Goal: Information Seeking & Learning: Learn about a topic

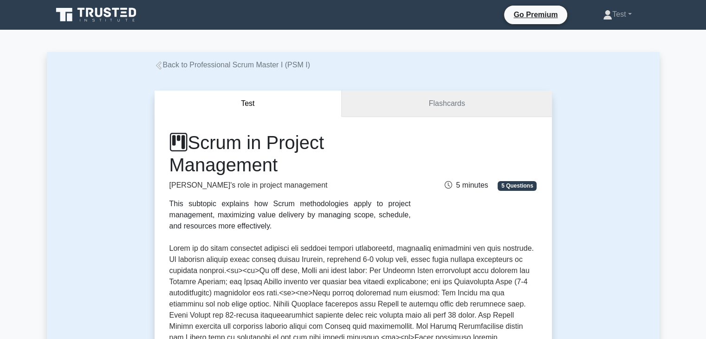
click at [390, 108] on link "Flashcards" at bounding box center [447, 104] width 210 height 26
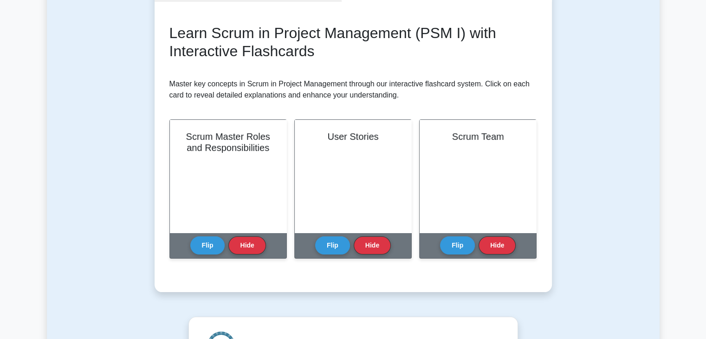
scroll to position [115, 0]
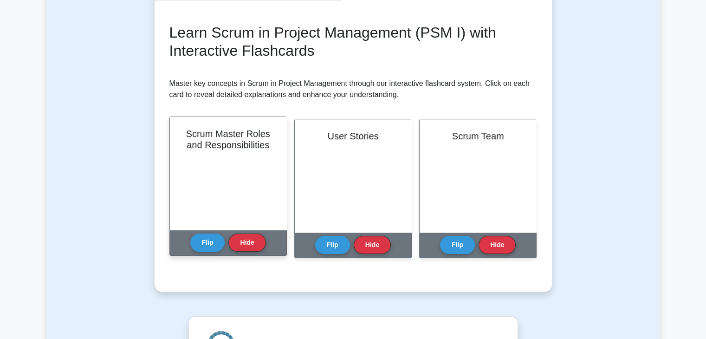
click at [230, 172] on div "Scrum Master Roles and Responsibilities" at bounding box center [228, 173] width 117 height 113
click at [211, 246] on button "Flip" at bounding box center [207, 242] width 35 height 18
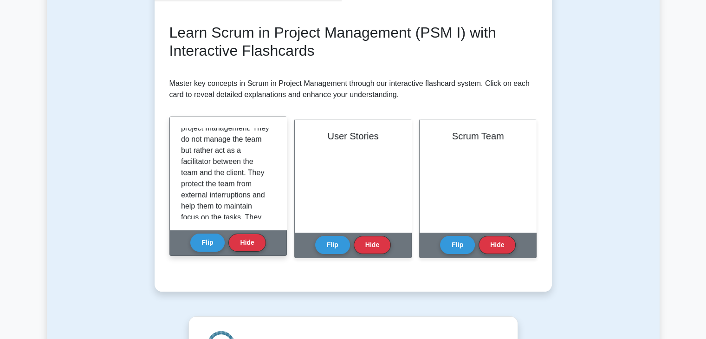
scroll to position [28, 0]
click at [225, 197] on p "The Scrum Master plays a crucial role in Scrum project management. They do not …" at bounding box center [226, 222] width 91 height 245
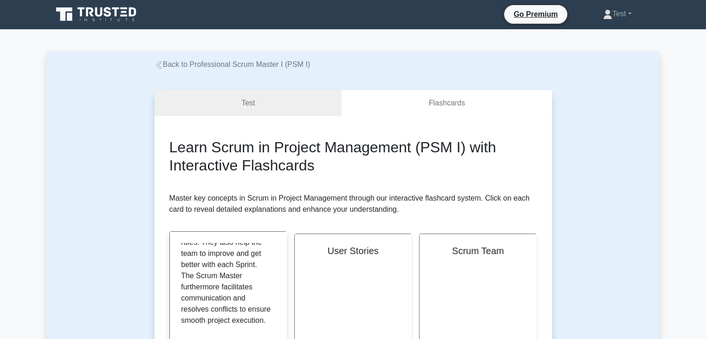
scroll to position [0, 0]
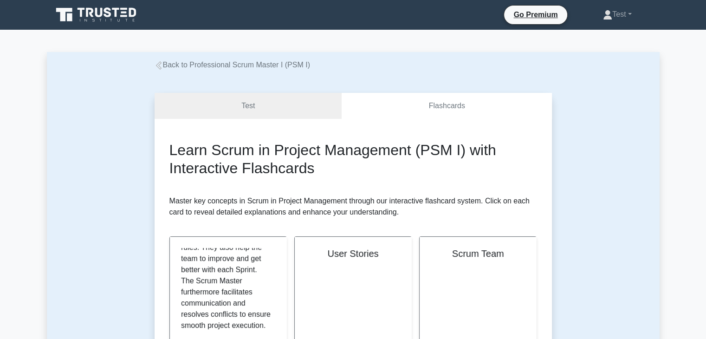
click at [123, 13] on icon at bounding box center [125, 13] width 6 height 2
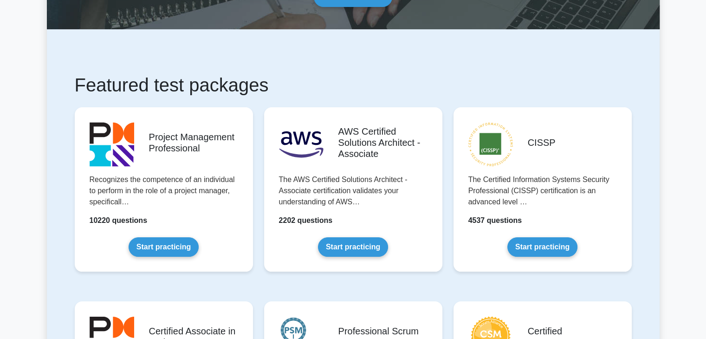
scroll to position [109, 0]
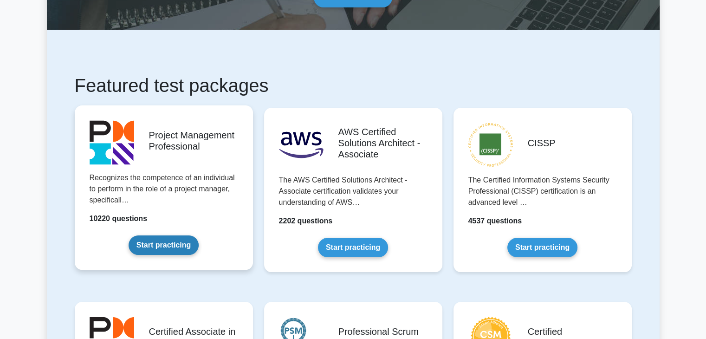
click at [182, 251] on link "Start practicing" at bounding box center [164, 245] width 70 height 20
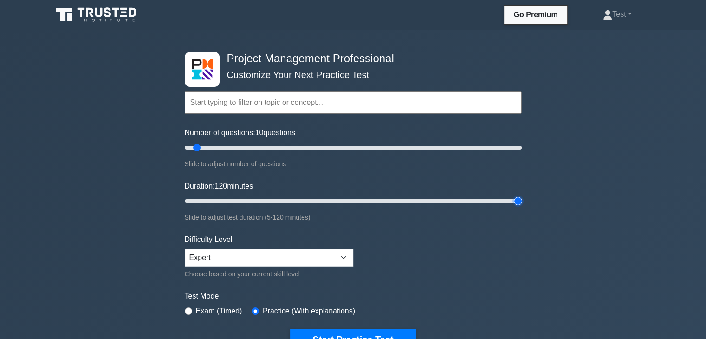
drag, startPoint x: 204, startPoint y: 200, endPoint x: 566, endPoint y: 176, distance: 362.5
type input "120"
click at [522, 195] on input "Duration: 120 minutes" at bounding box center [353, 200] width 337 height 11
drag, startPoint x: 196, startPoint y: 147, endPoint x: 227, endPoint y: 153, distance: 31.1
type input "30"
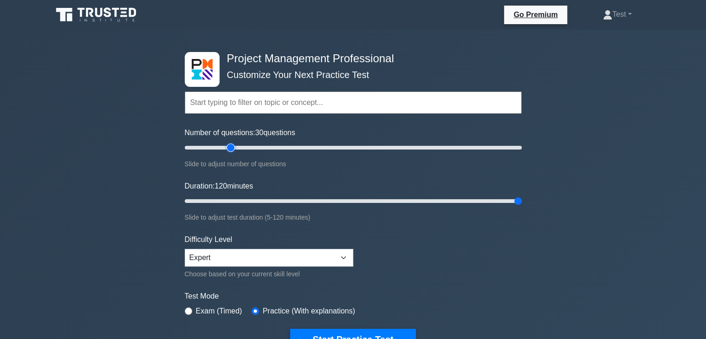
click at [227, 153] on input "Number of questions: 30 questions" at bounding box center [353, 147] width 337 height 11
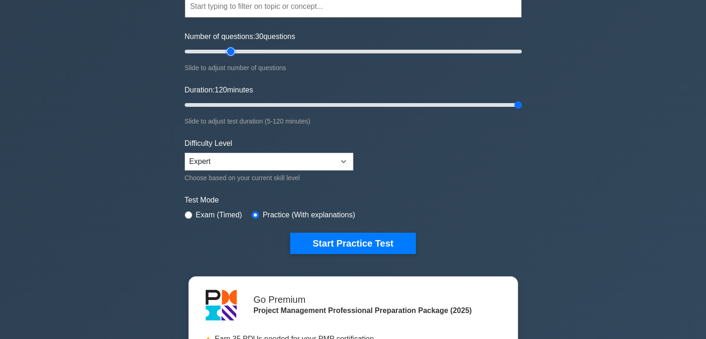
scroll to position [100, 0]
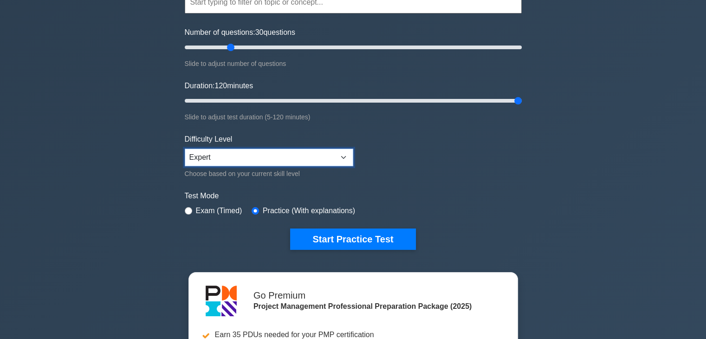
click at [218, 151] on select "Beginner Intermediate Expert" at bounding box center [269, 158] width 169 height 18
select select "intermediate"
click at [185, 149] on select "Beginner Intermediate Expert" at bounding box center [269, 158] width 169 height 18
drag, startPoint x: 226, startPoint y: 45, endPoint x: 208, endPoint y: 47, distance: 17.8
type input "15"
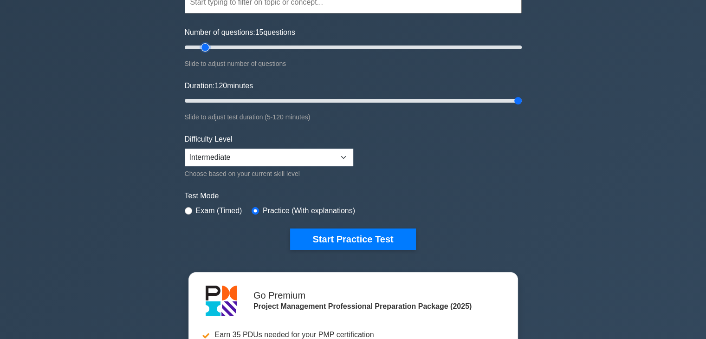
click at [208, 47] on input "Number of questions: 15 questions" at bounding box center [353, 47] width 337 height 11
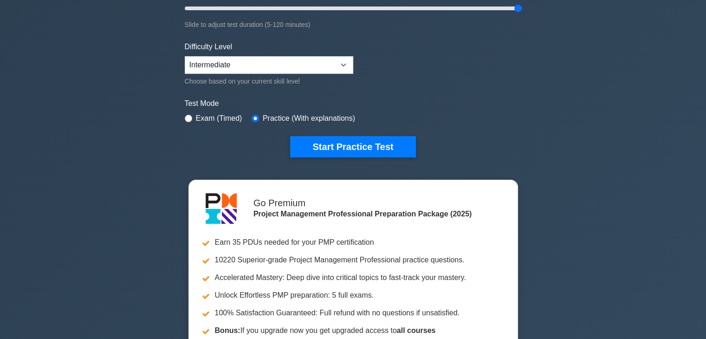
scroll to position [152, 0]
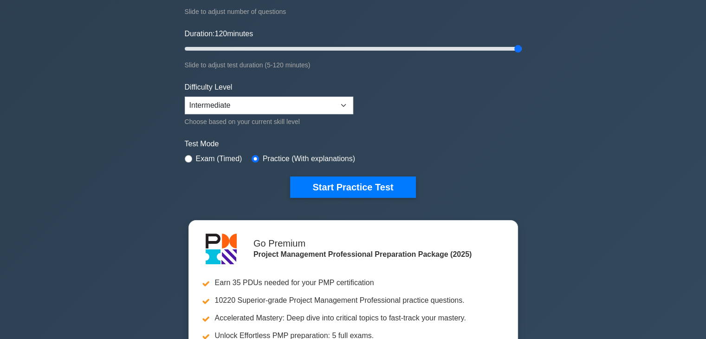
click at [342, 172] on form "Topics Scope Management Time Management Cost Management Quality Management Risk…" at bounding box center [353, 54] width 337 height 287
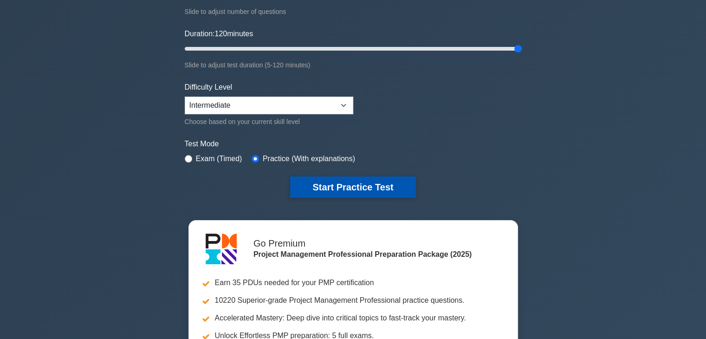
click at [339, 182] on button "Start Practice Test" at bounding box center [352, 186] width 125 height 21
